Goal: Information Seeking & Learning: Learn about a topic

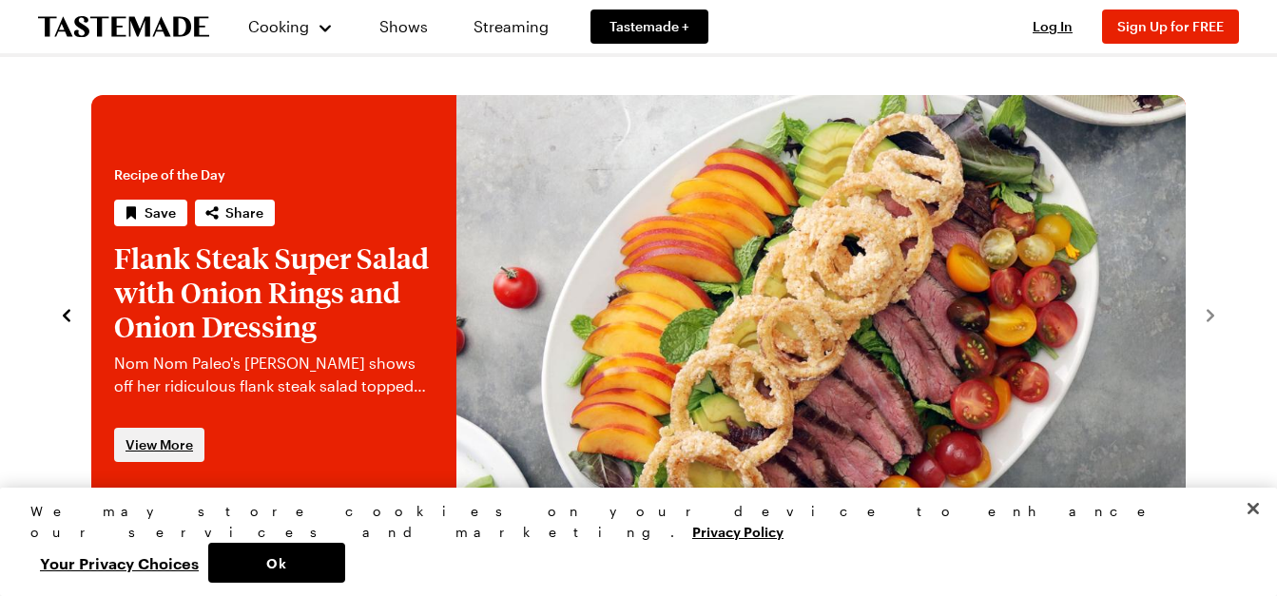
click at [167, 443] on span "View More" at bounding box center [158, 444] width 67 height 19
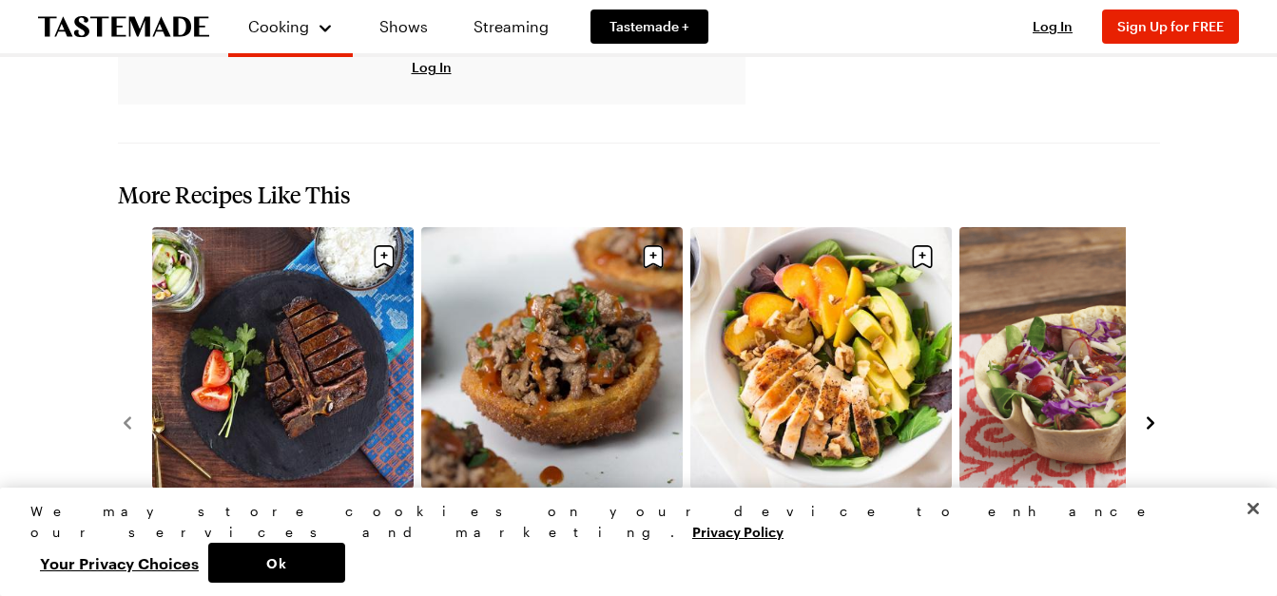
scroll to position [2567, 0]
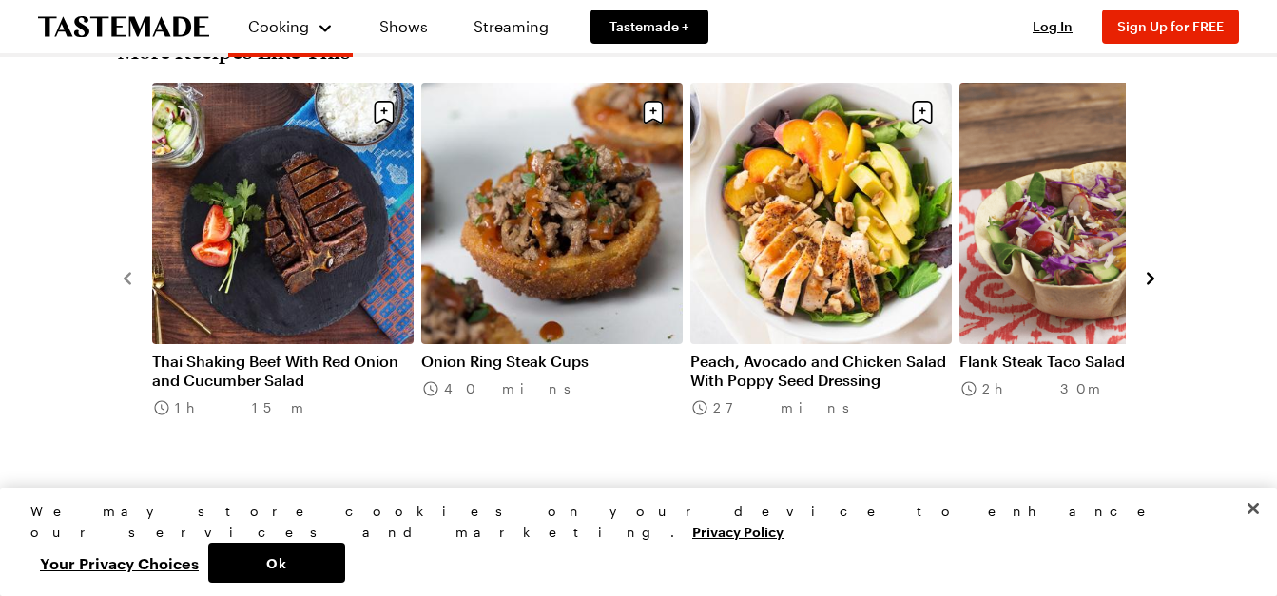
click at [1145, 269] on icon "navigate to next item" at bounding box center [1150, 278] width 19 height 19
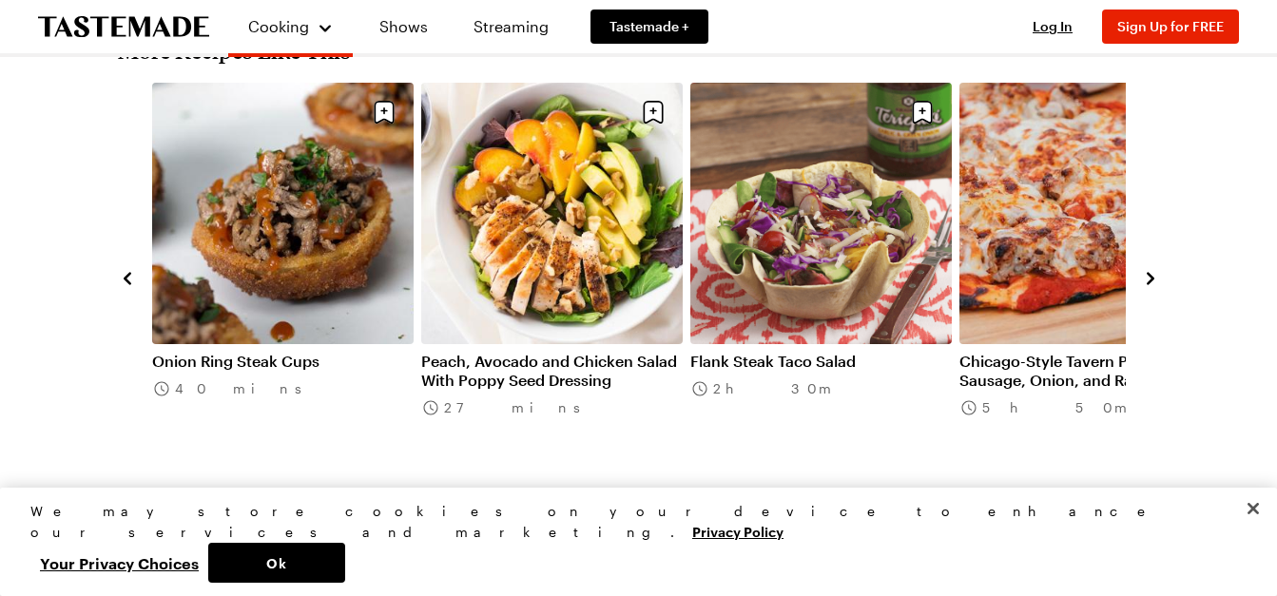
click at [1145, 269] on icon "navigate to next item" at bounding box center [1150, 278] width 19 height 19
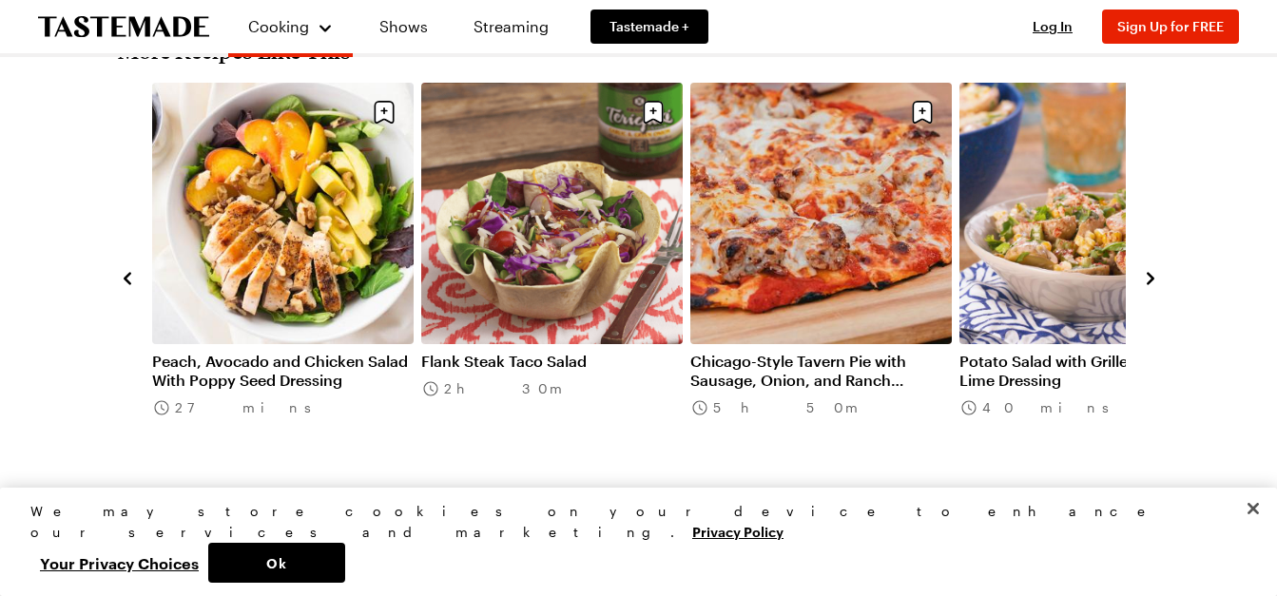
click at [1145, 269] on icon "navigate to next item" at bounding box center [1150, 278] width 19 height 19
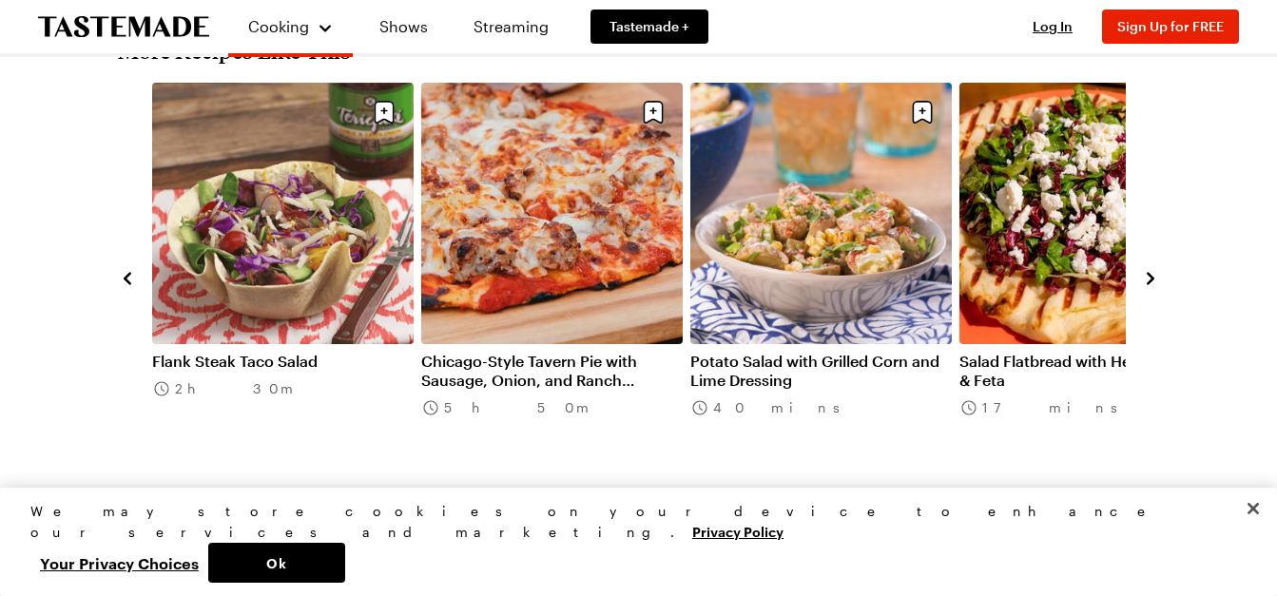
click at [1145, 269] on icon "navigate to next item" at bounding box center [1150, 278] width 19 height 19
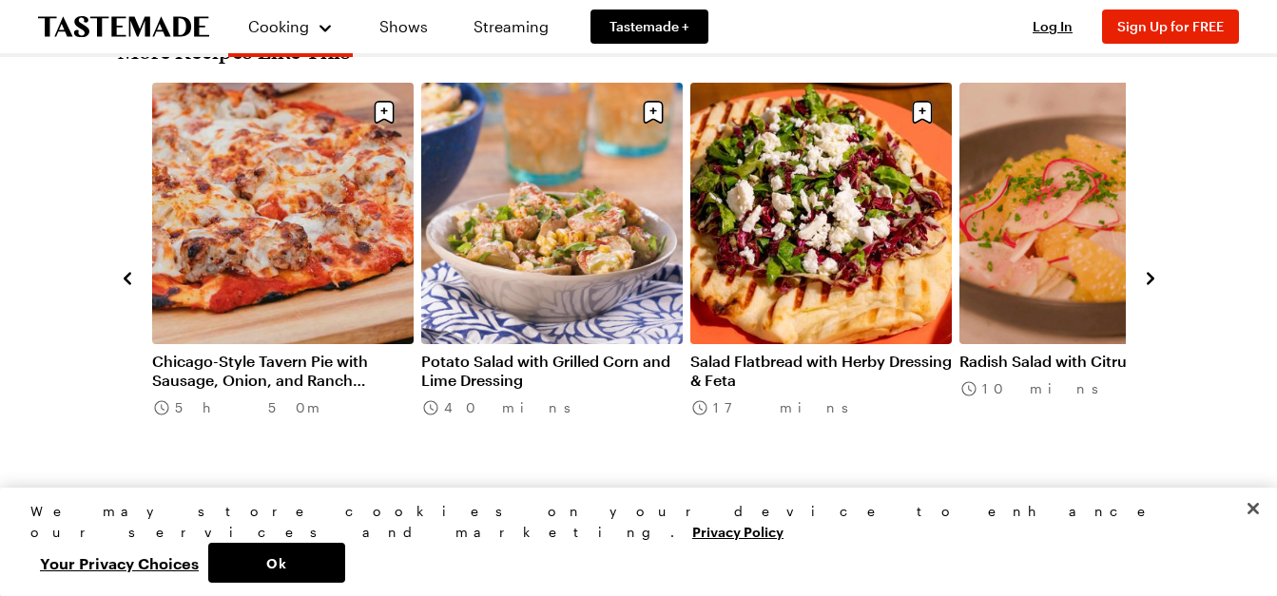
click at [1145, 269] on icon "navigate to next item" at bounding box center [1150, 278] width 19 height 19
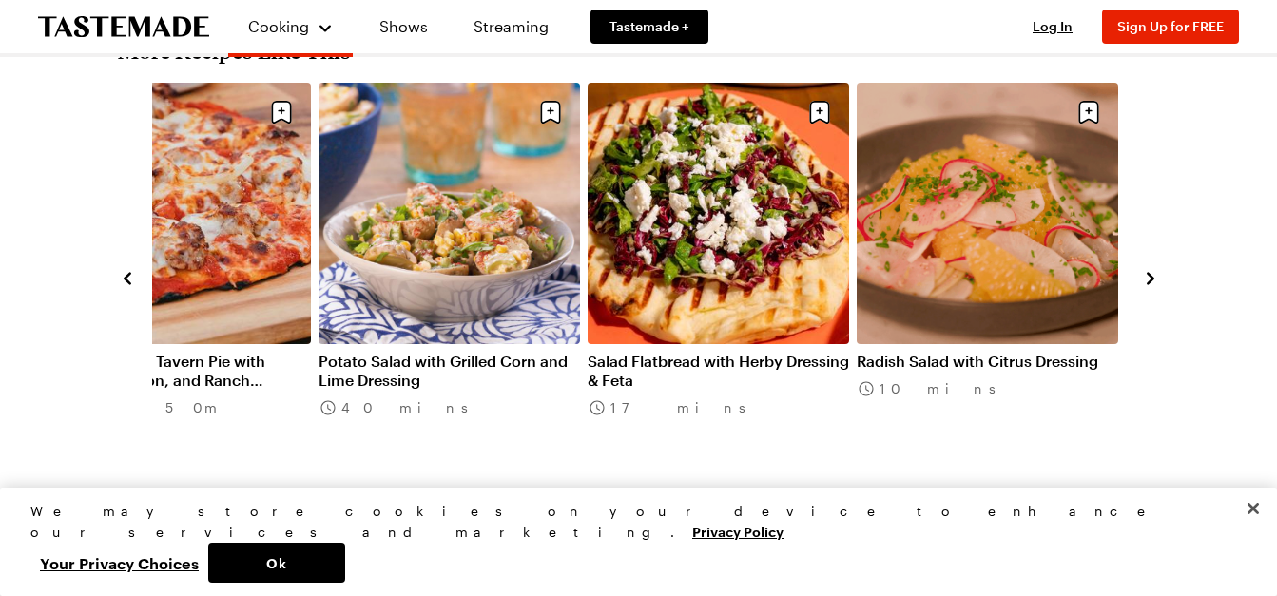
click at [1145, 269] on icon "navigate to next item" at bounding box center [1150, 278] width 19 height 19
click at [1151, 273] on icon "navigate to next item" at bounding box center [1150, 279] width 8 height 12
click at [993, 352] on link "Radish Salad with Citrus Dressing" at bounding box center [987, 361] width 261 height 19
click at [645, 491] on link "View All Recipes" at bounding box center [639, 501] width 1042 height 21
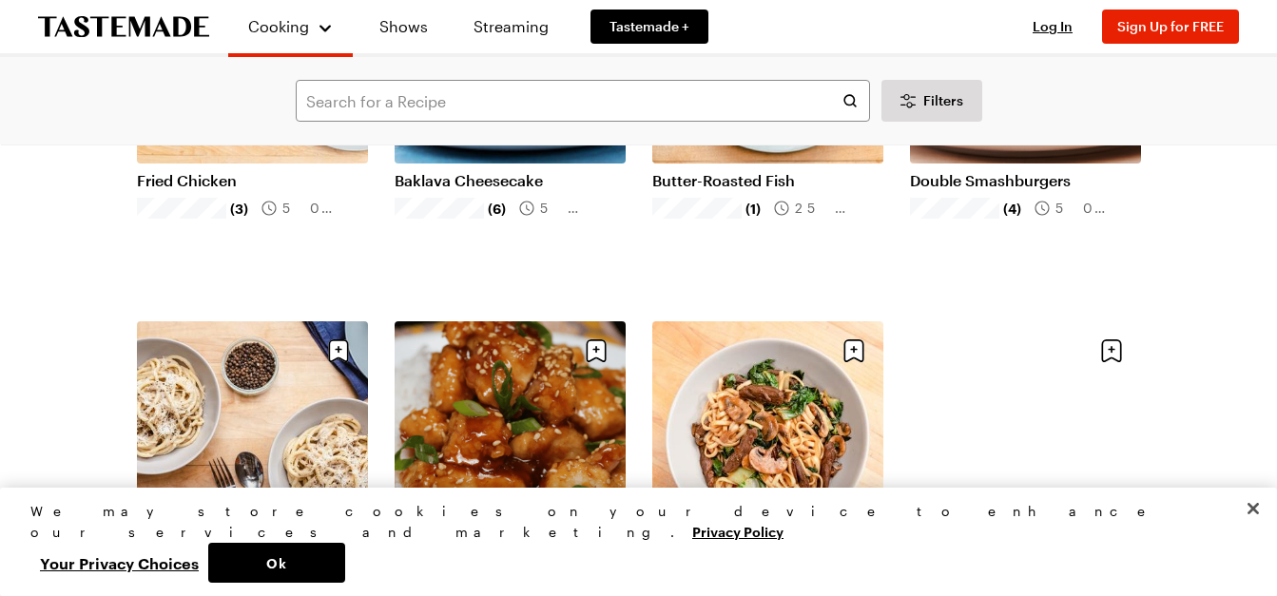
scroll to position [1806, 0]
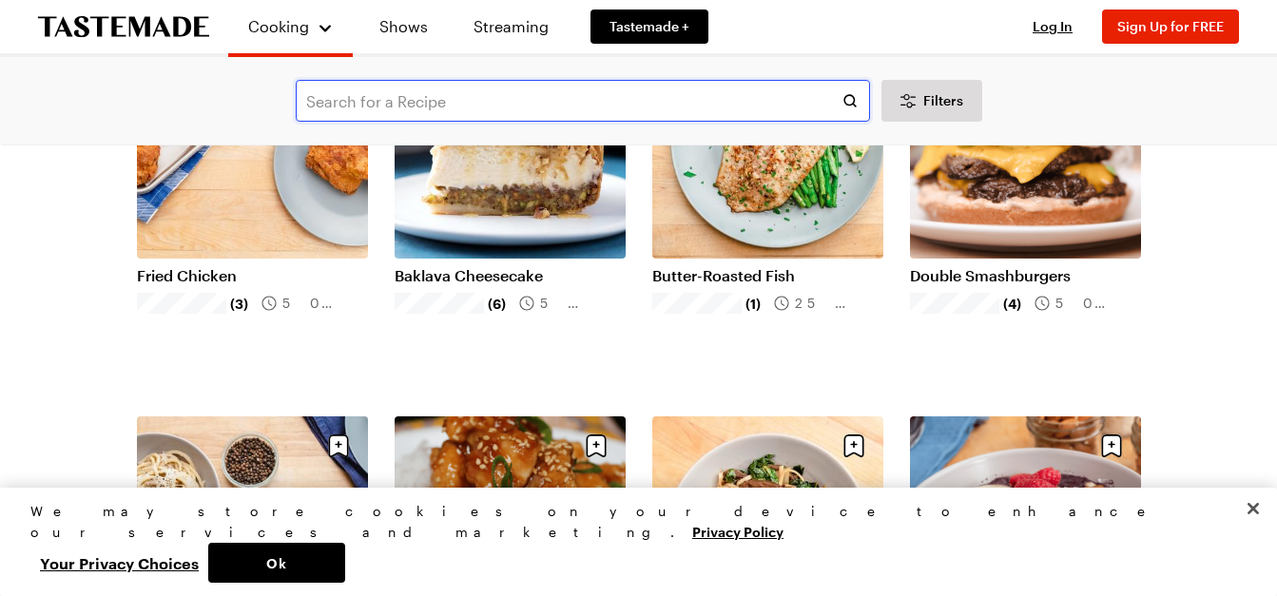
click at [378, 106] on input "text" at bounding box center [583, 101] width 574 height 42
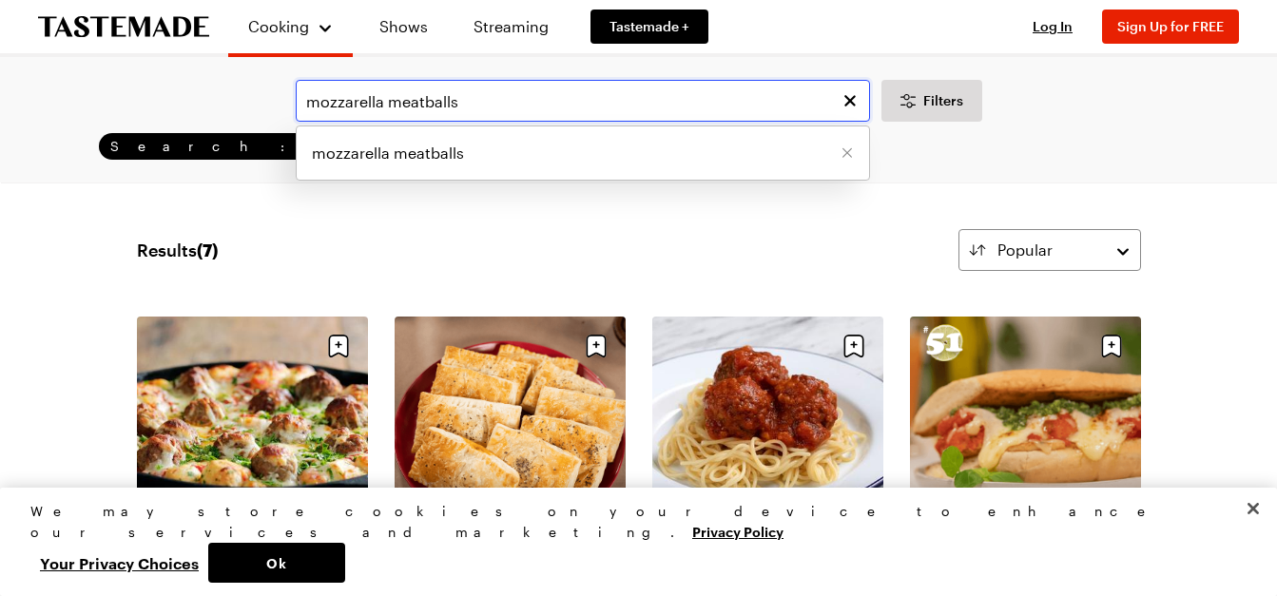
scroll to position [95, 0]
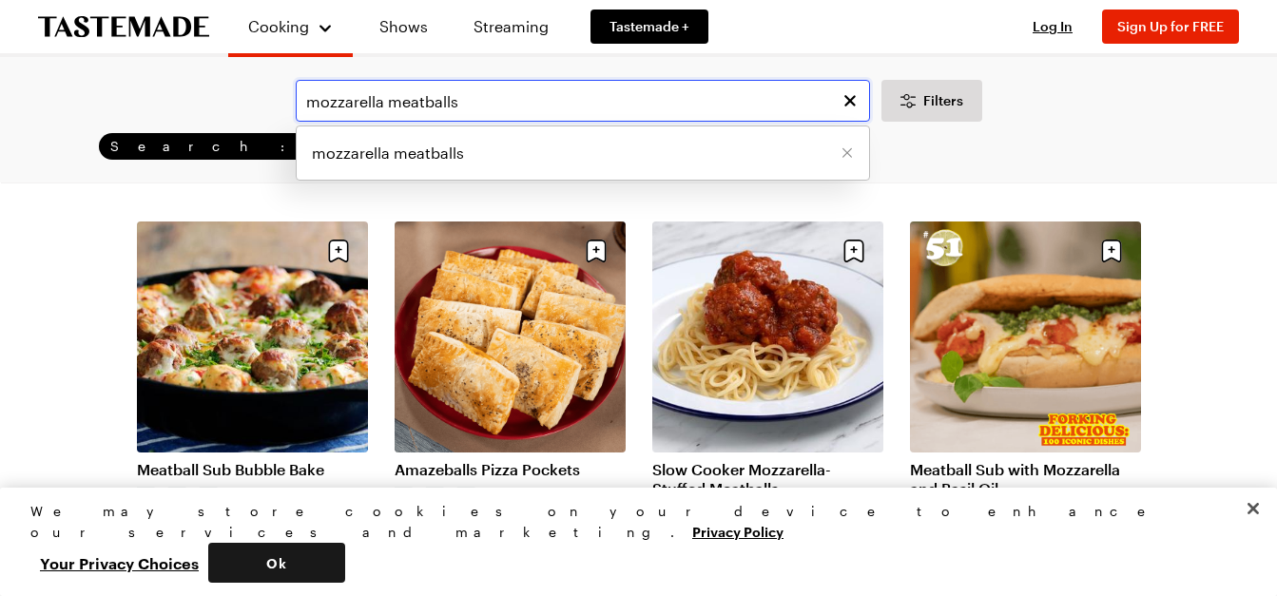
type input "mozzarella meatballs"
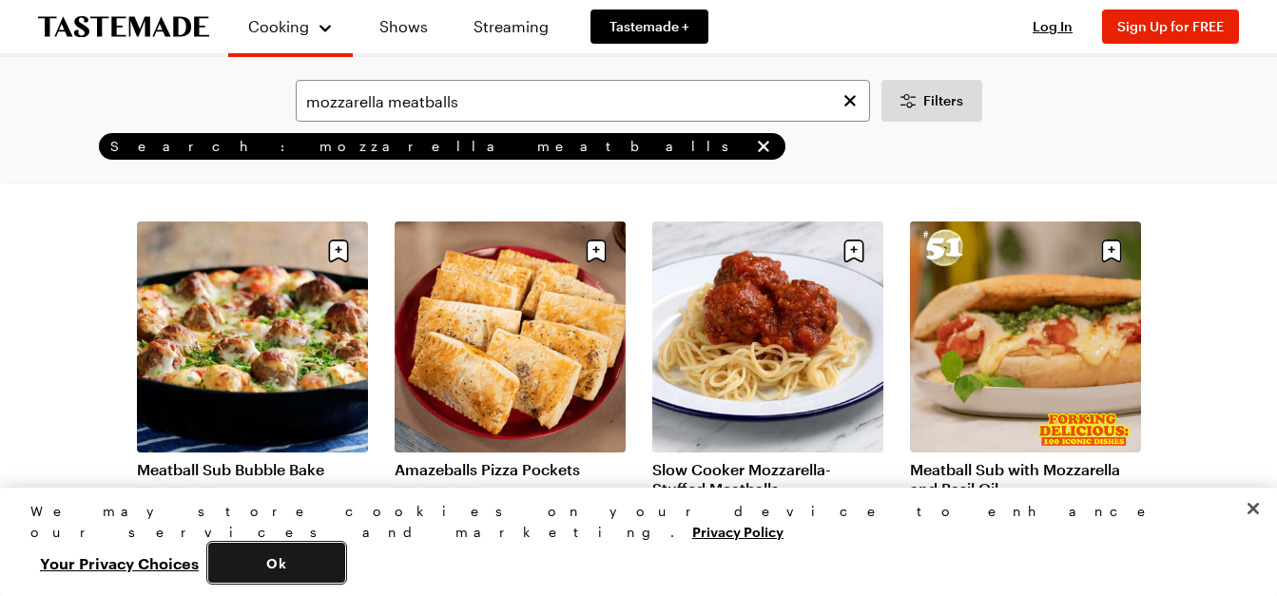
drag, startPoint x: 992, startPoint y: 560, endPoint x: 1149, endPoint y: 429, distance: 204.5
click at [345, 560] on button "Ok" at bounding box center [276, 563] width 137 height 40
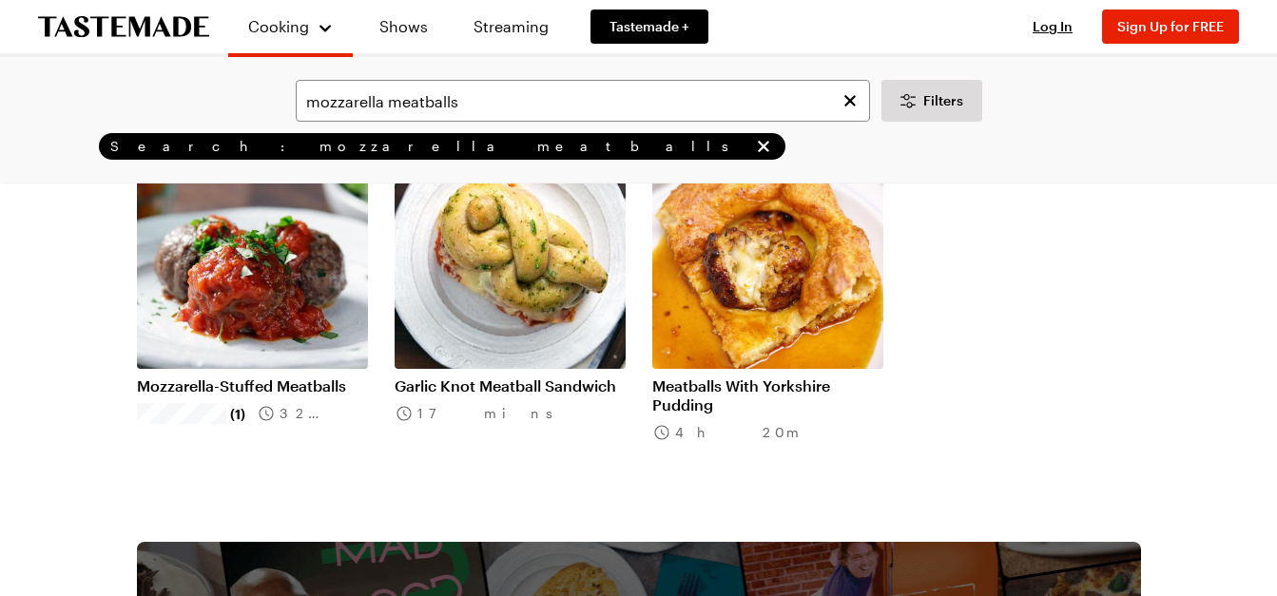
scroll to position [570, 0]
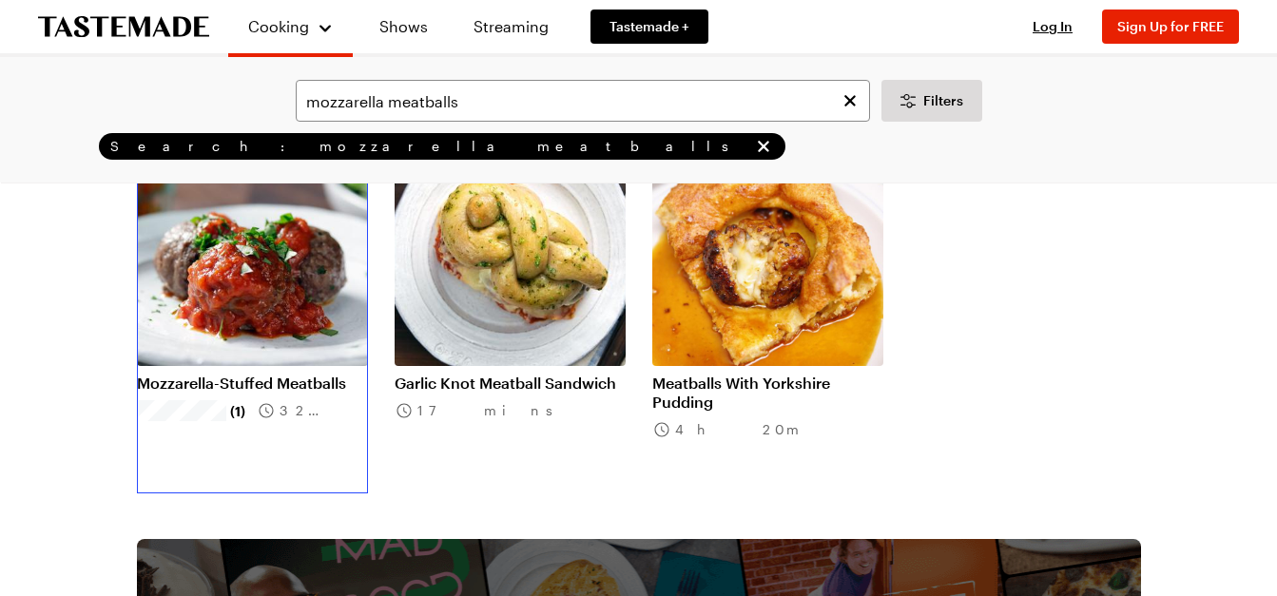
click at [260, 374] on link "Mozzarella-Stuffed Meatballs" at bounding box center [252, 383] width 231 height 19
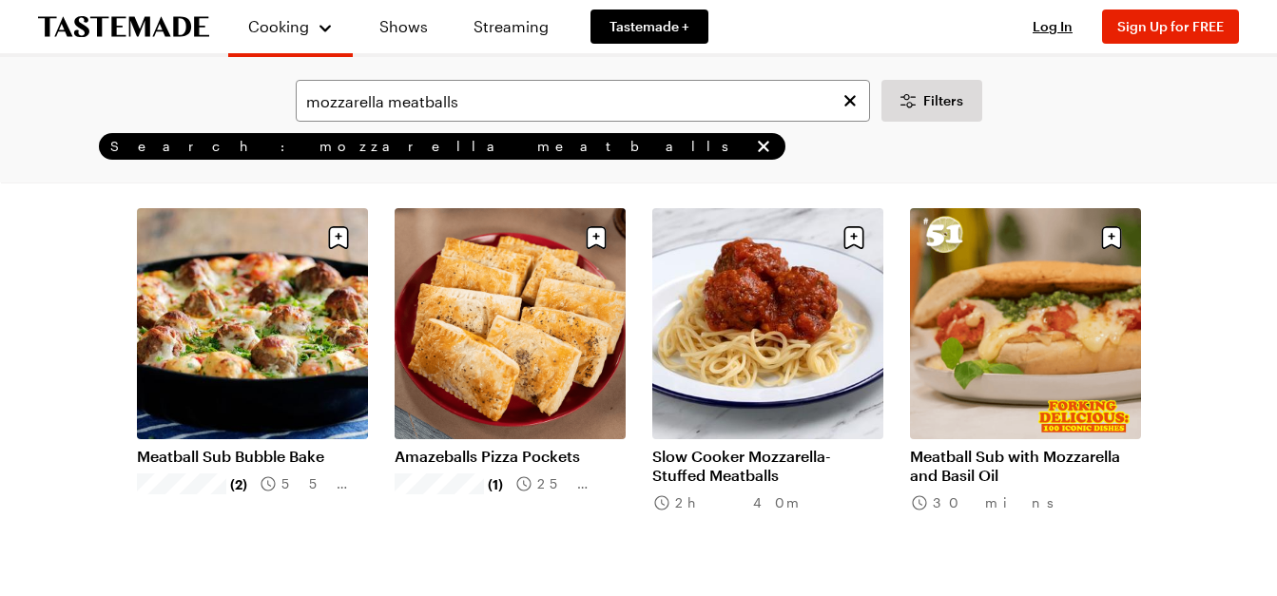
scroll to position [95, 0]
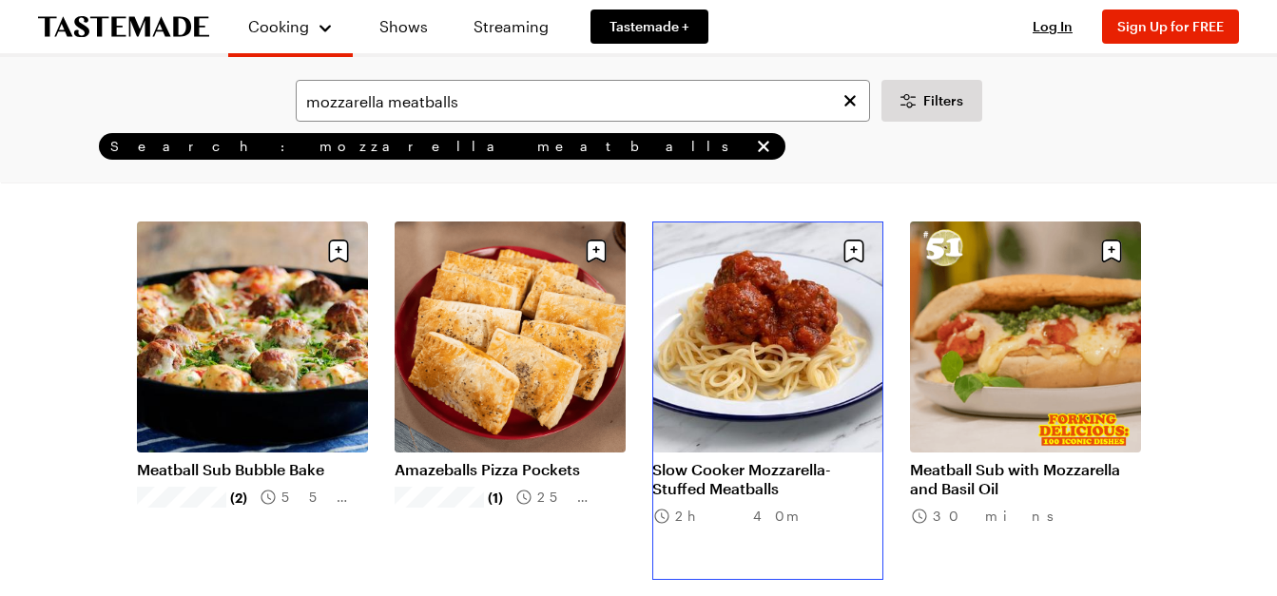
click at [744, 460] on link "Slow Cooker Mozzarella-Stuffed Meatballs" at bounding box center [767, 479] width 231 height 38
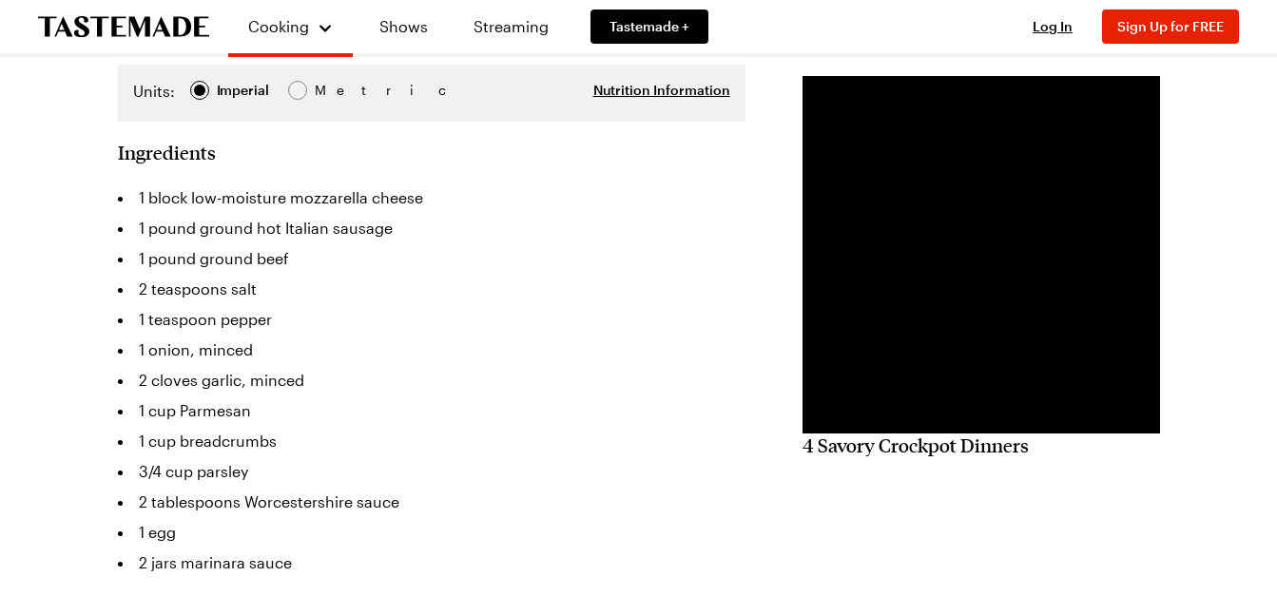
scroll to position [380, 0]
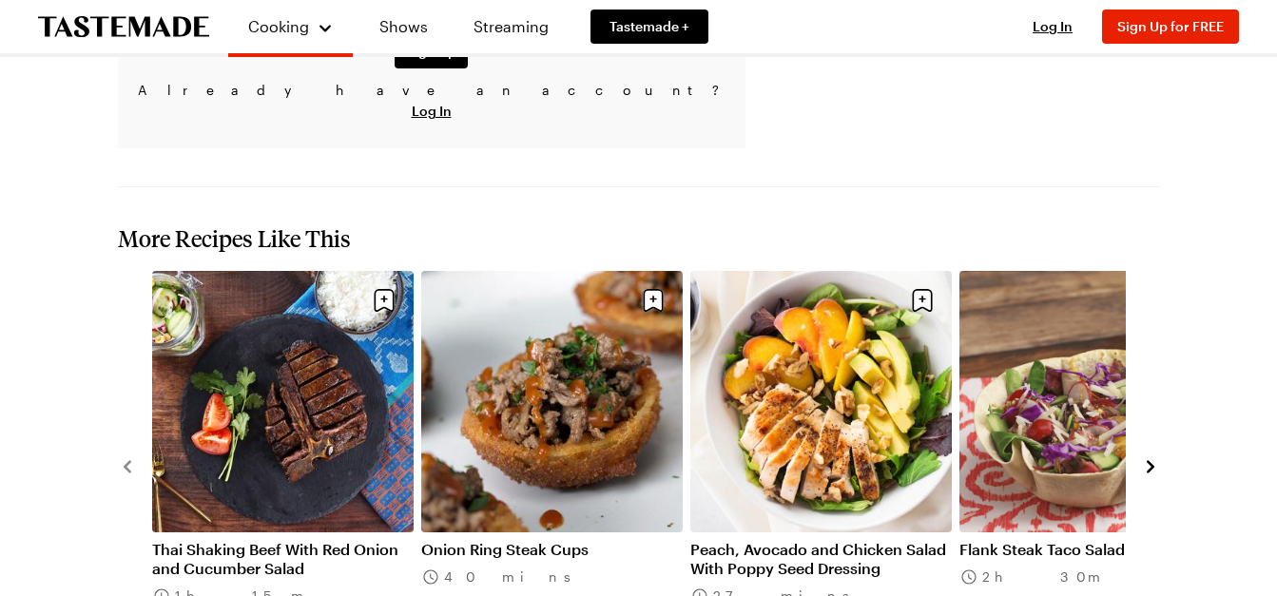
scroll to position [2361, 0]
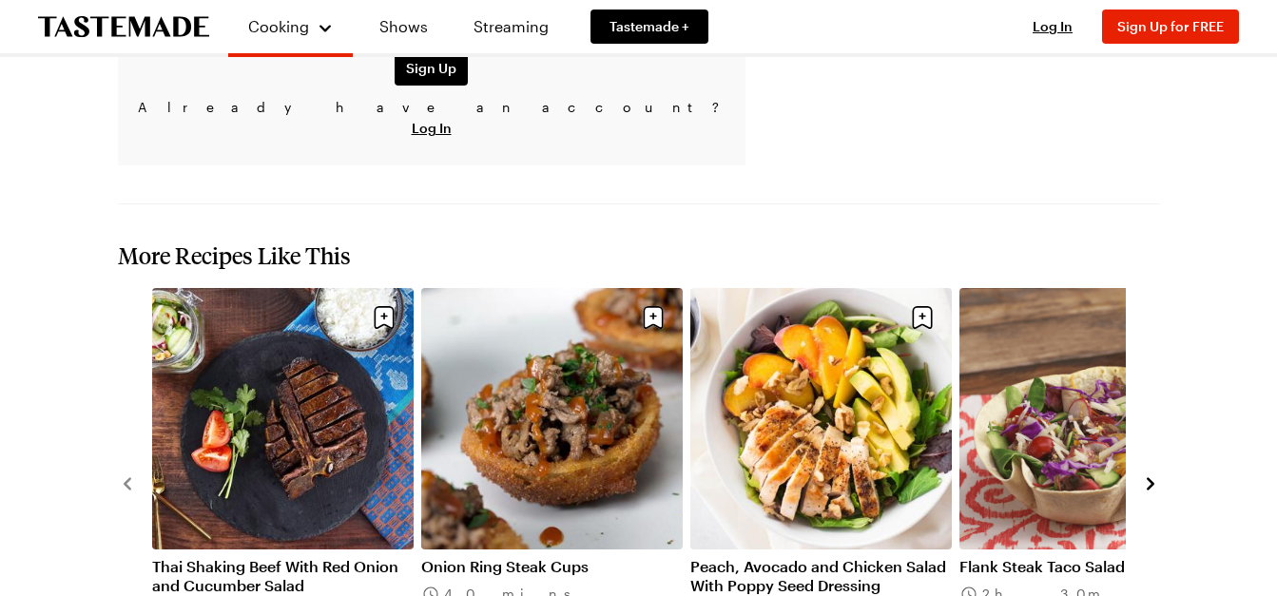
click at [1150, 474] on icon "navigate to next item" at bounding box center [1150, 483] width 19 height 19
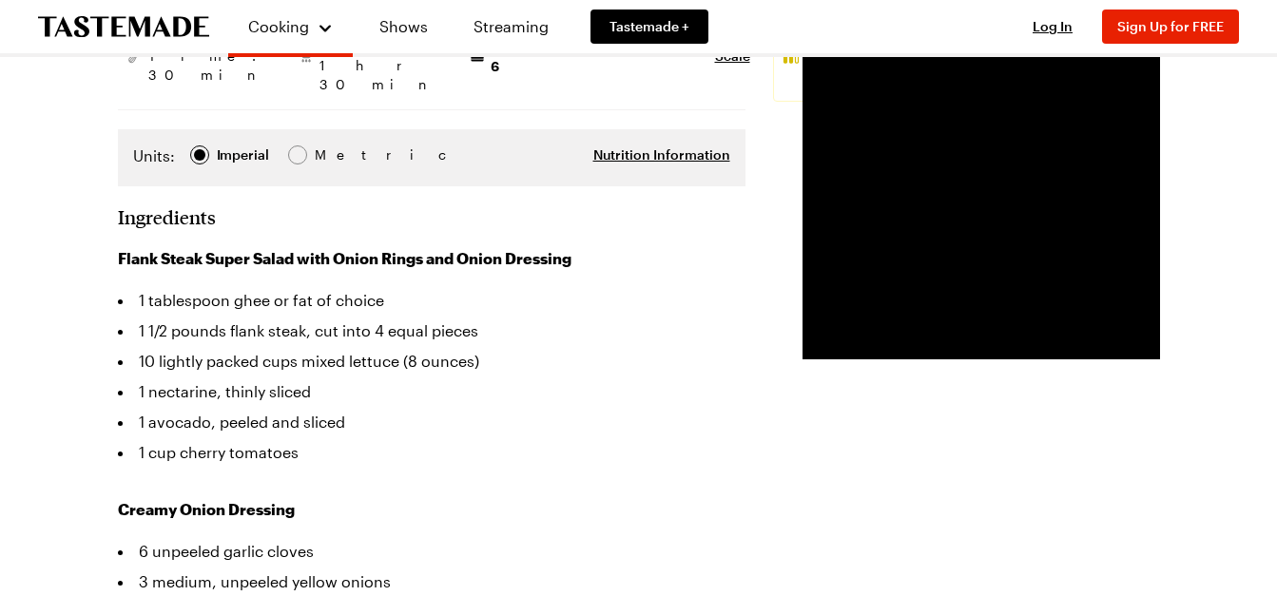
scroll to position [365, 0]
